Goal: Understand site structure

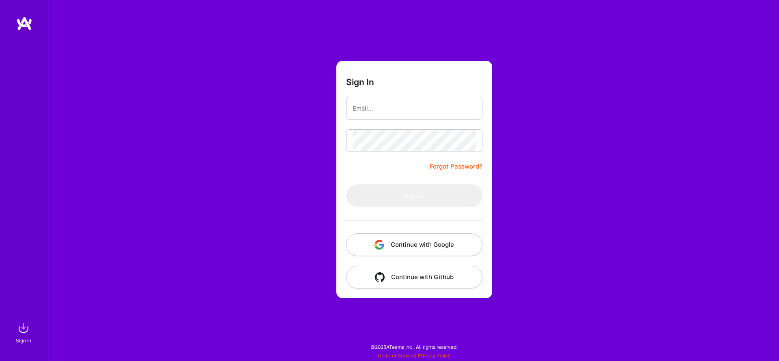
click at [402, 280] on button "Continue with Github" at bounding box center [414, 277] width 136 height 23
click at [412, 247] on button "Continue with Google" at bounding box center [414, 245] width 136 height 23
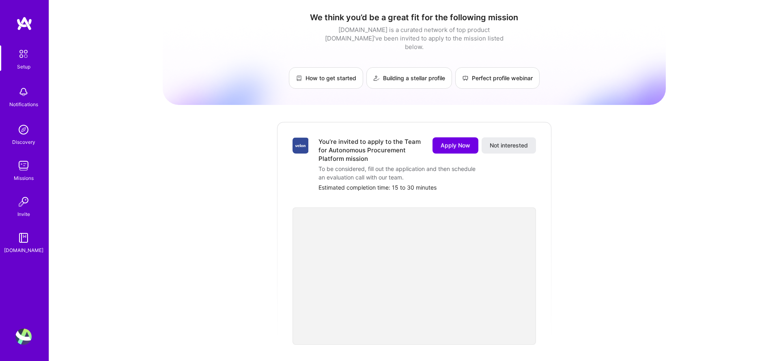
click at [20, 55] on img at bounding box center [23, 53] width 17 height 17
click at [26, 130] on img at bounding box center [23, 130] width 16 height 16
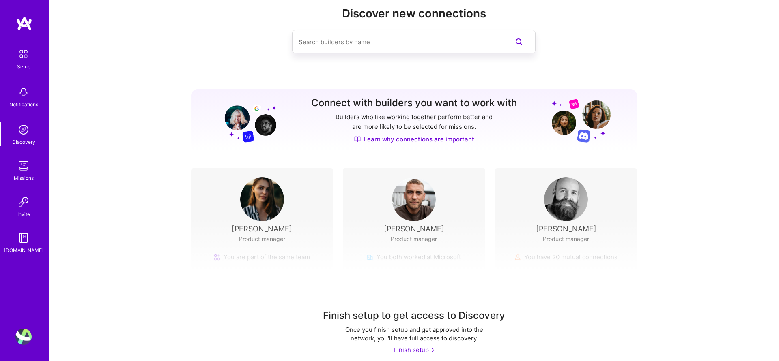
scroll to position [26, 0]
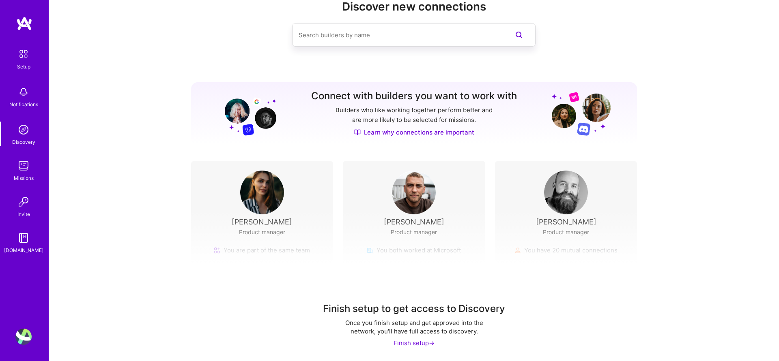
click at [272, 195] on img at bounding box center [262, 193] width 44 height 44
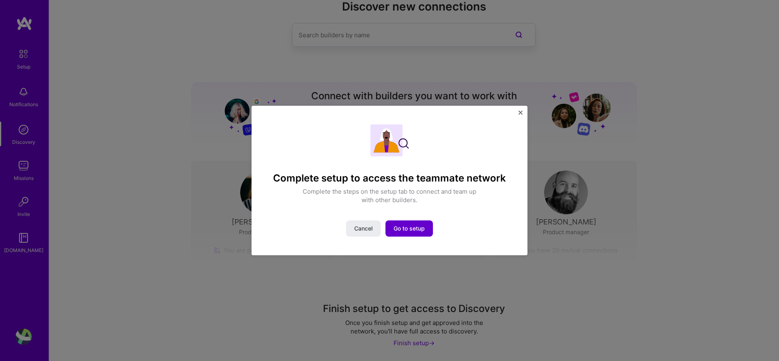
click at [416, 229] on span "Go to setup" at bounding box center [408, 229] width 31 height 8
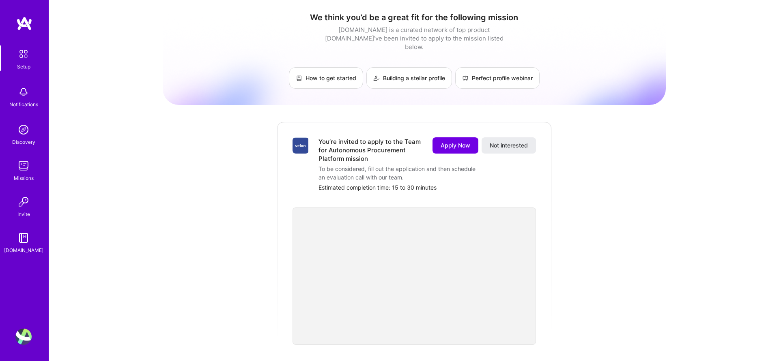
scroll to position [1, 0]
click at [21, 205] on img at bounding box center [23, 202] width 16 height 16
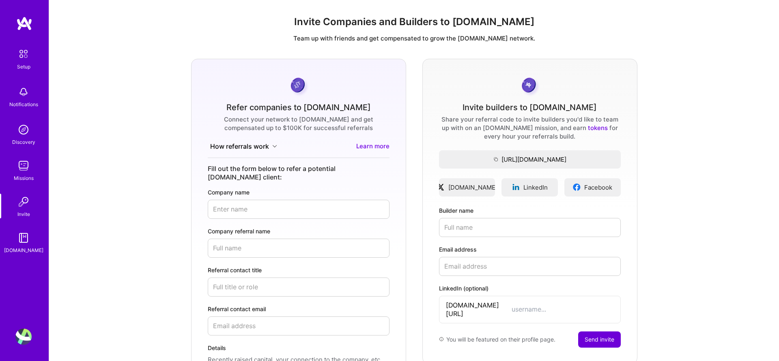
click at [25, 247] on div "[DOMAIN_NAME]" at bounding box center [23, 250] width 39 height 9
